Goal: Transaction & Acquisition: Purchase product/service

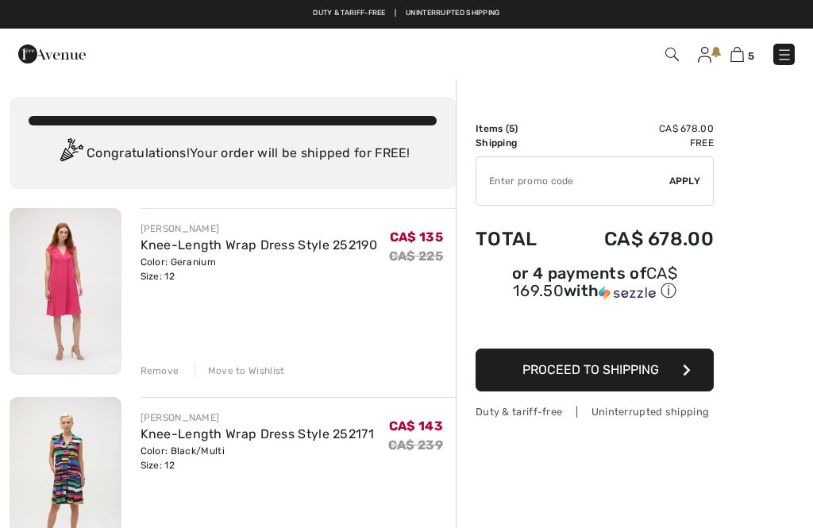
checkbox input "true"
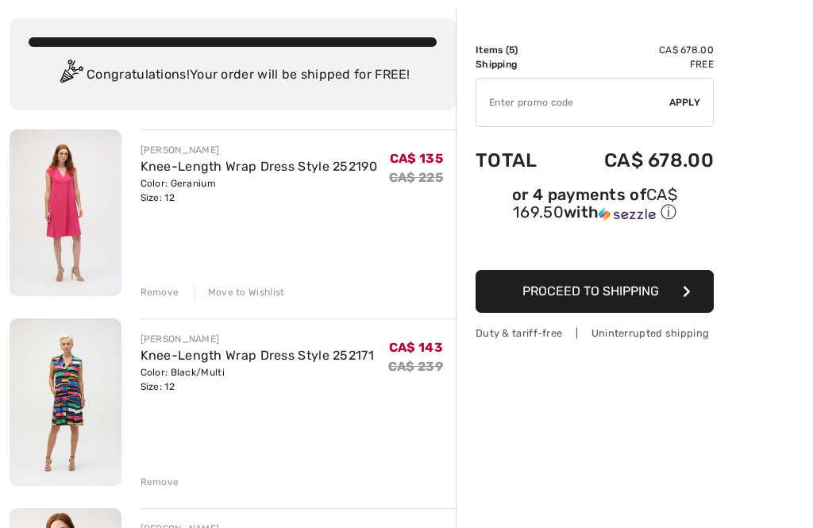
scroll to position [79, 0]
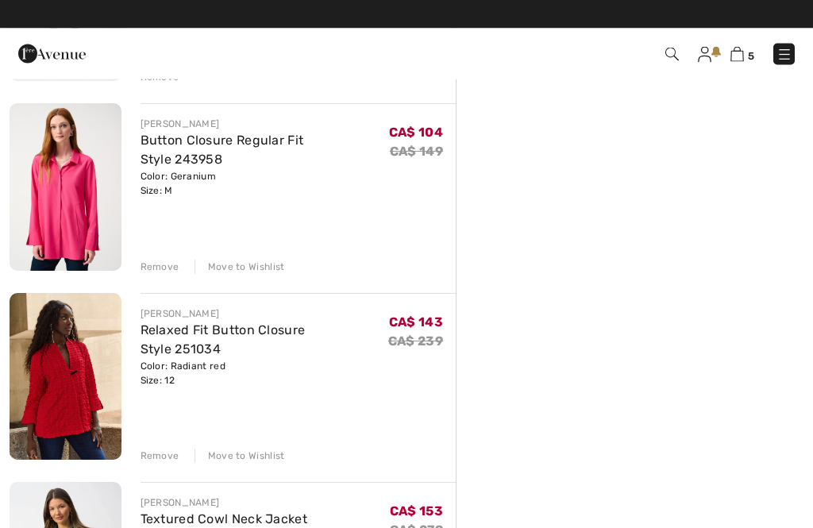
scroll to position [483, 0]
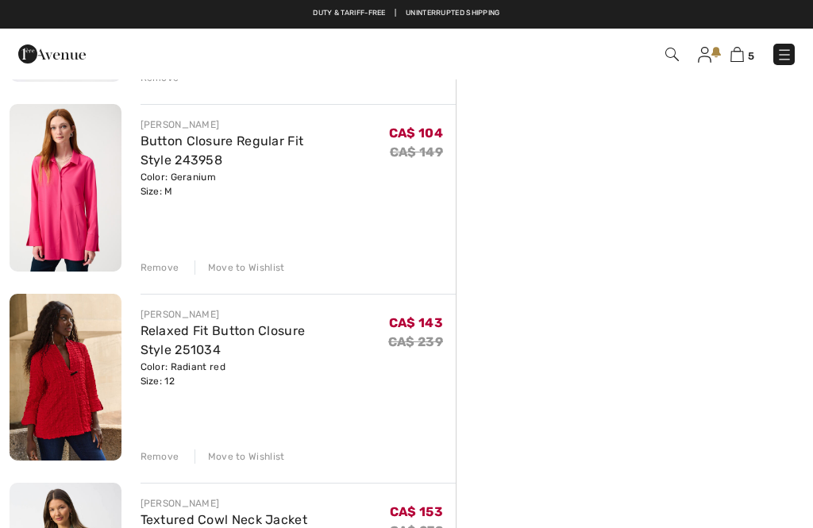
click at [155, 280] on div "[PERSON_NAME] Knee-Length Wrap Dress Style 252190 Color: Geranium Size: 12 Fina…" at bounding box center [233, 414] width 446 height 1378
click at [156, 281] on div "[PERSON_NAME] Knee-Length Wrap Dress Style 252190 Color: Geranium Size: 12 Fina…" at bounding box center [233, 414] width 446 height 1378
click at [158, 271] on div "Remove" at bounding box center [160, 267] width 39 height 14
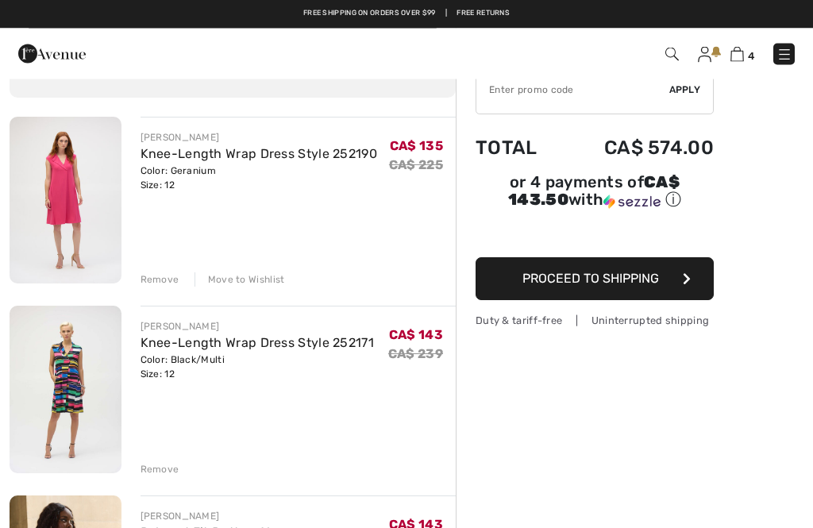
scroll to position [91, 0]
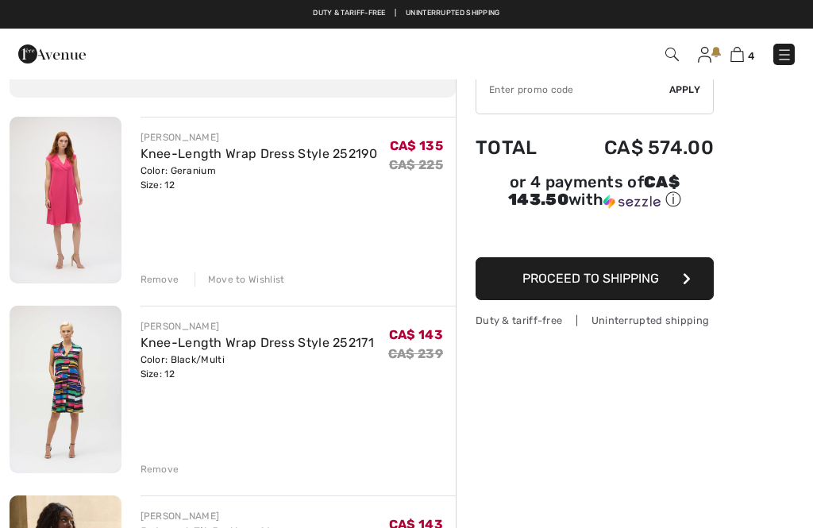
click at [156, 282] on div "Remove" at bounding box center [160, 279] width 39 height 14
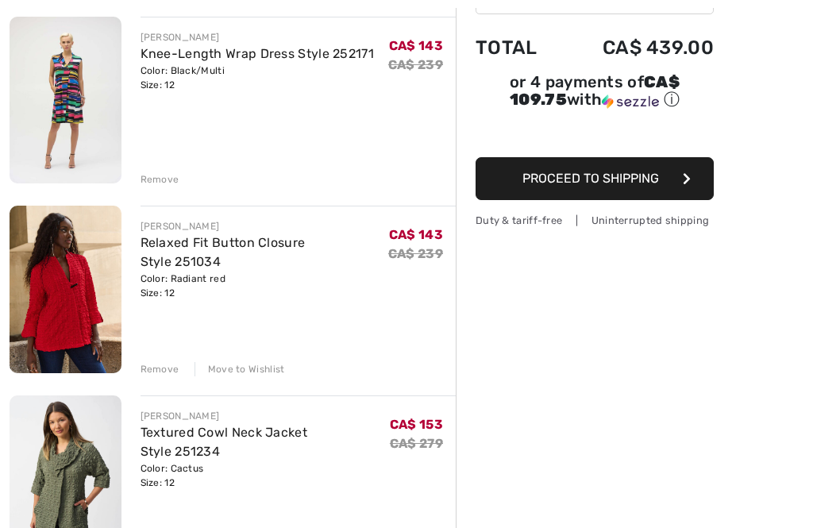
scroll to position [191, 0]
click at [156, 180] on div "Remove" at bounding box center [160, 179] width 39 height 14
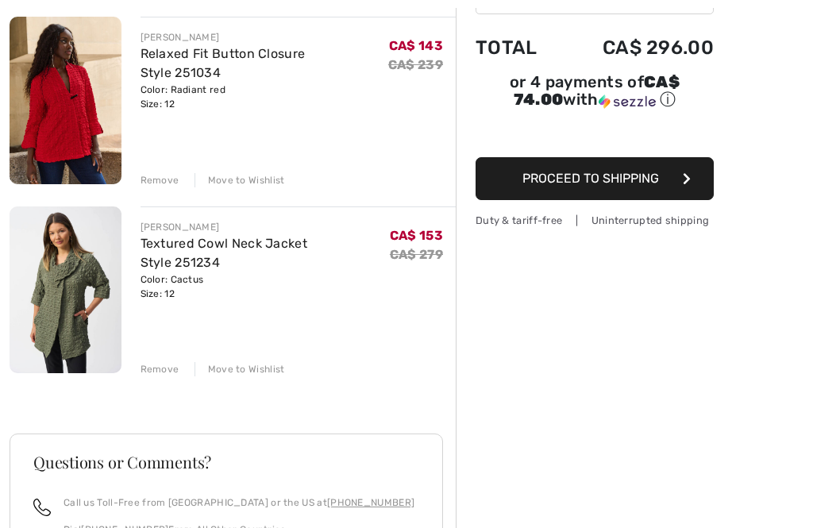
click at [164, 193] on div "[PERSON_NAME] Relaxed Fit Button Closure Style 251034 Color: Radiant red Size: …" at bounding box center [233, 421] width 446 height 809
click at [164, 188] on div "[PERSON_NAME] Relaxed Fit Button Closure Style 251034 Color: Radiant red Size: …" at bounding box center [233, 421] width 446 height 809
click at [175, 375] on div "Remove" at bounding box center [160, 369] width 39 height 14
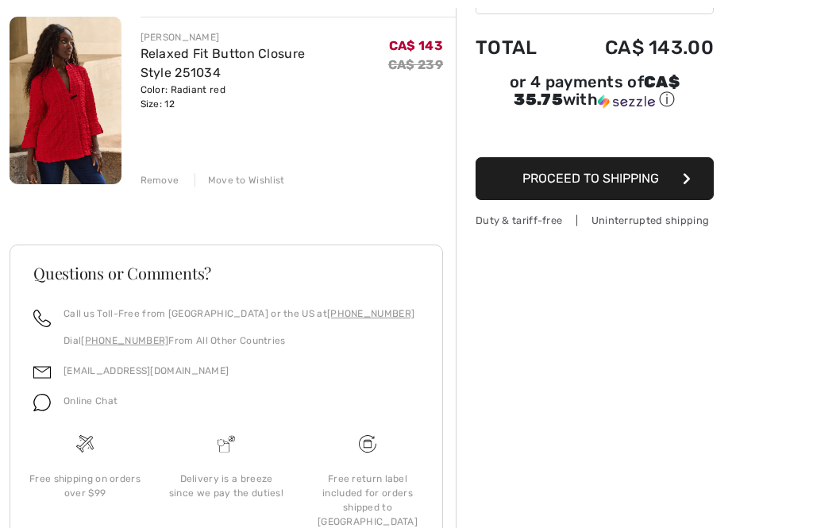
click at [164, 192] on div "[PERSON_NAME] Relaxed Fit Button Closure Style 251034 Color: Radiant red Size: …" at bounding box center [233, 327] width 446 height 620
click at [164, 183] on div "Remove" at bounding box center [160, 180] width 39 height 14
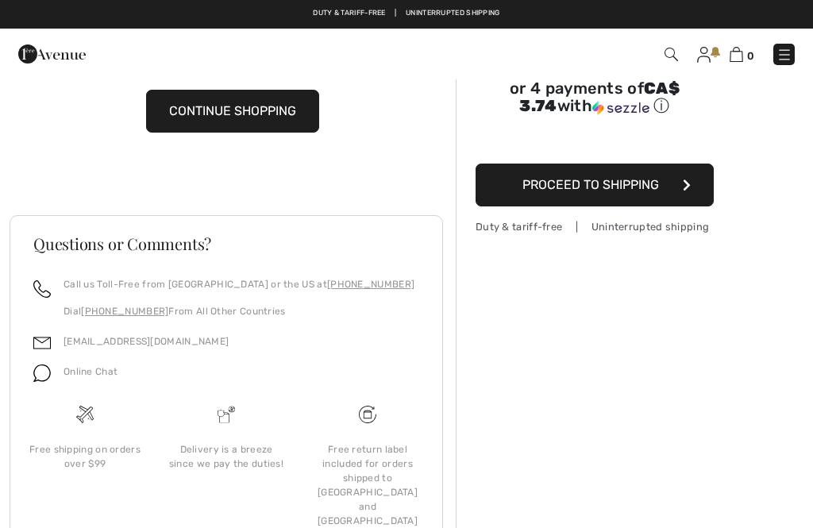
scroll to position [0, 0]
